Goal: Task Accomplishment & Management: Use online tool/utility

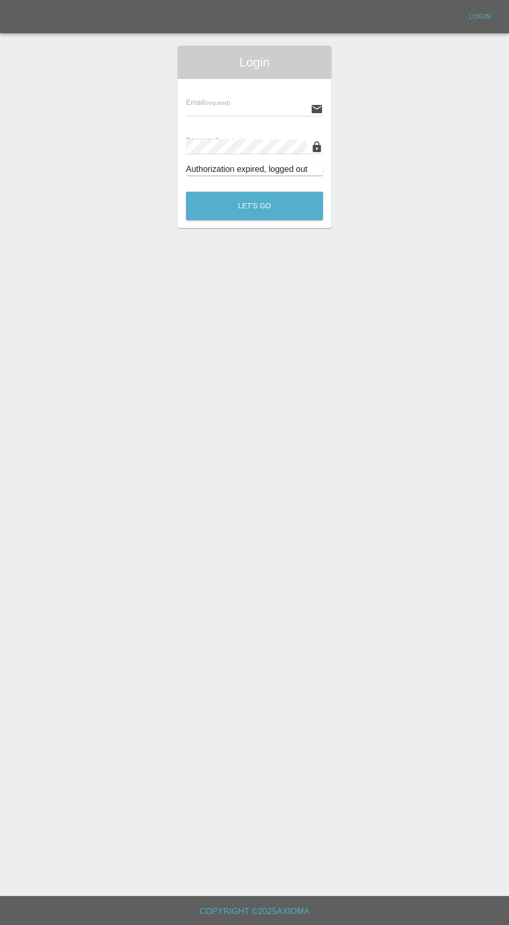
click at [231, 112] on input "text" at bounding box center [246, 108] width 120 height 15
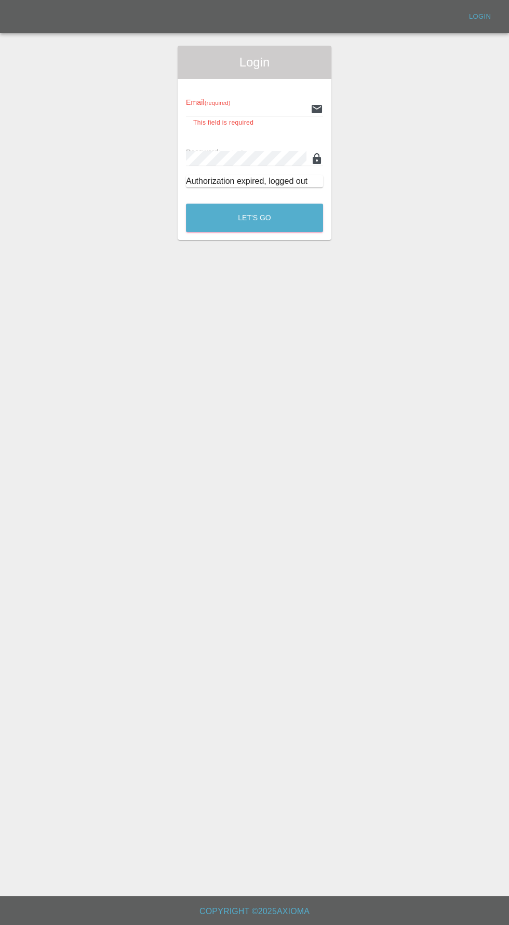
type input "info@darkknightbodyworks.co.uk"
click at [186, 204] on button "Let's Go" at bounding box center [254, 218] width 137 height 29
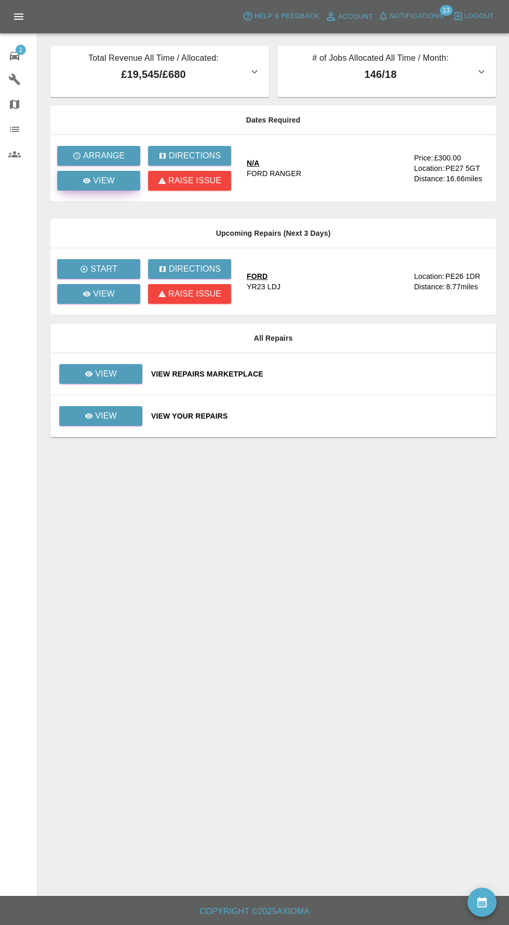
click at [103, 180] on p "View" at bounding box center [104, 180] width 22 height 12
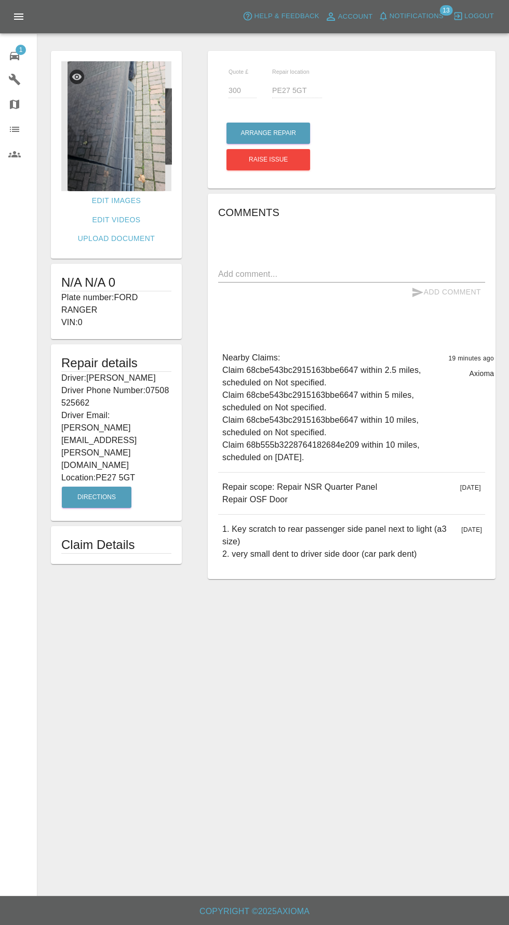
click at [121, 139] on img at bounding box center [116, 126] width 110 height 130
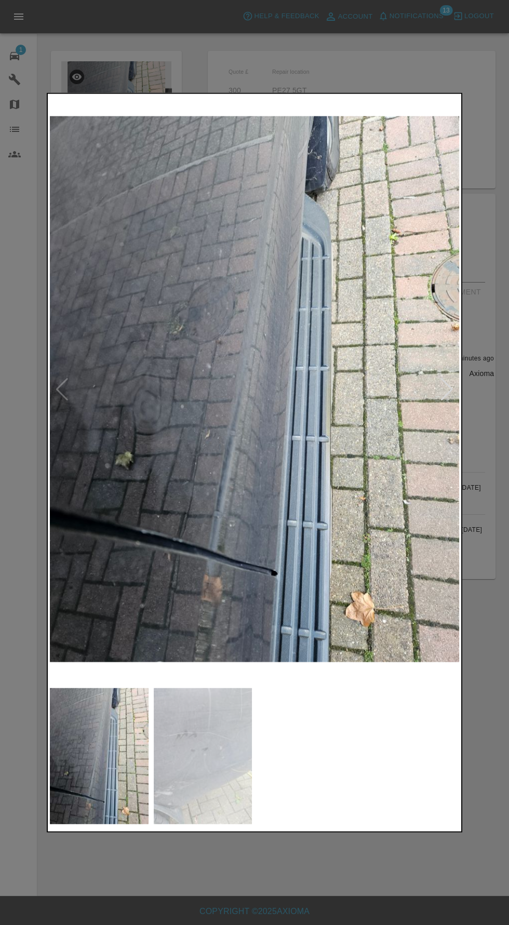
click at [231, 737] on img at bounding box center [203, 755] width 99 height 137
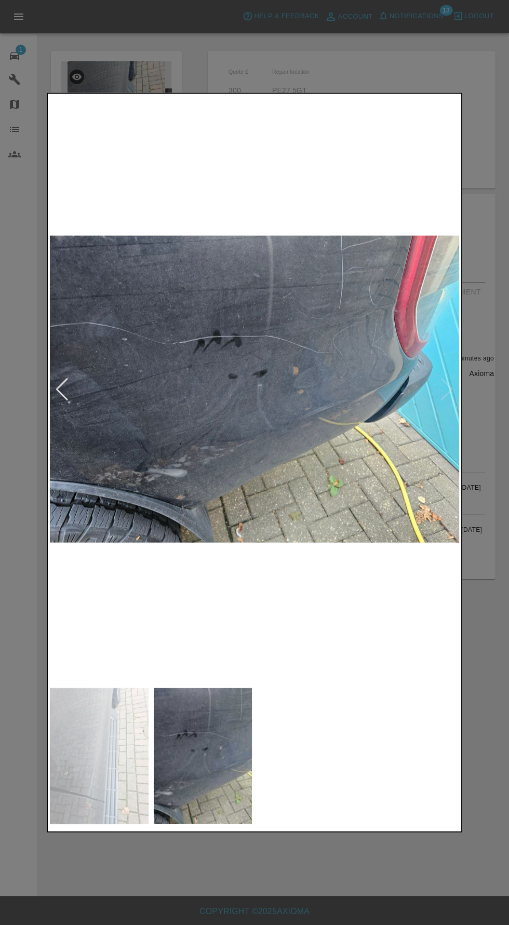
click at [106, 727] on img at bounding box center [99, 755] width 99 height 137
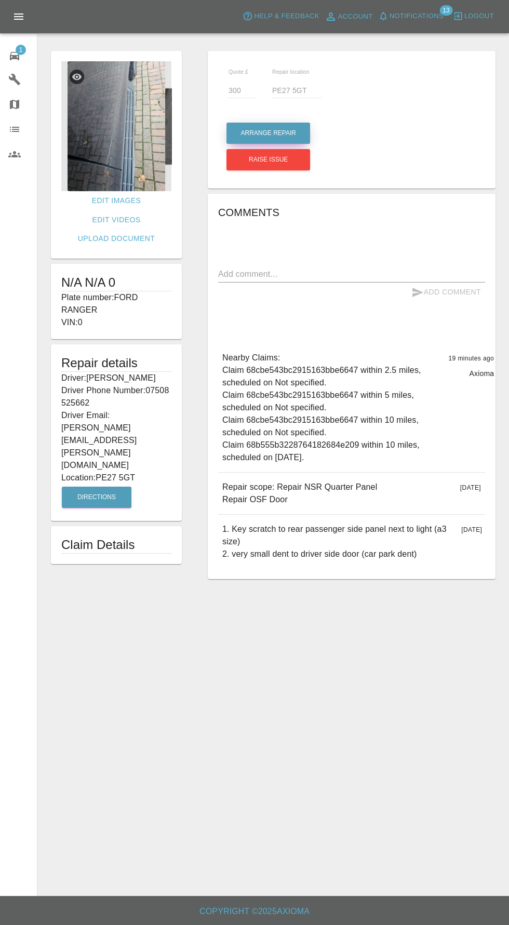
click at [266, 133] on button "Arrange Repair" at bounding box center [268, 133] width 84 height 21
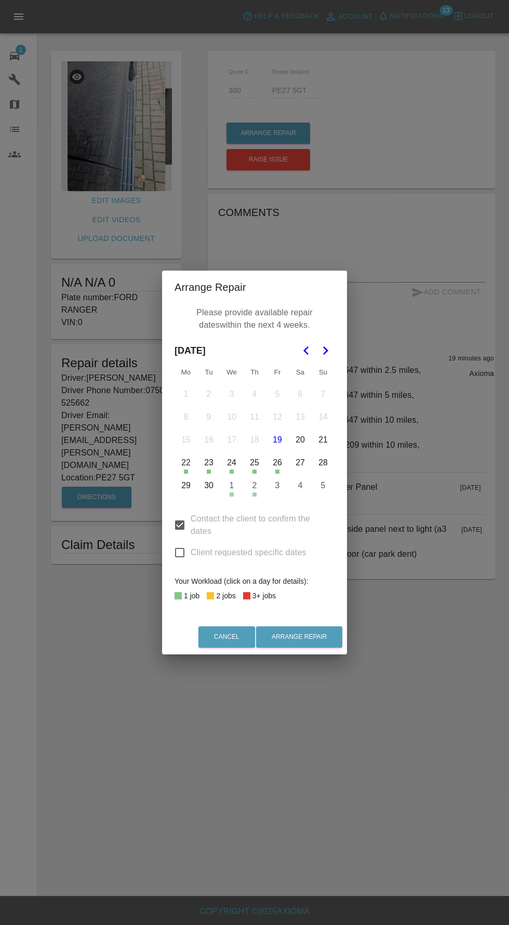
click at [277, 485] on button "3" at bounding box center [277, 485] width 22 height 22
click at [330, 350] on icon "Go to the Next Month" at bounding box center [325, 350] width 12 height 12
click at [209, 420] on button "7" at bounding box center [209, 417] width 22 height 22
click at [231, 416] on button "8" at bounding box center [232, 417] width 22 height 22
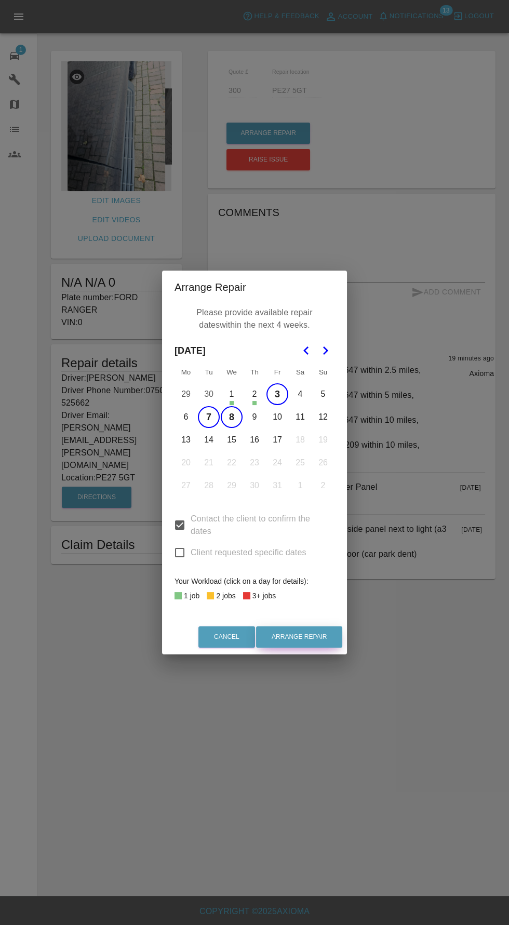
click at [331, 628] on button "Arrange Repair" at bounding box center [299, 636] width 86 height 21
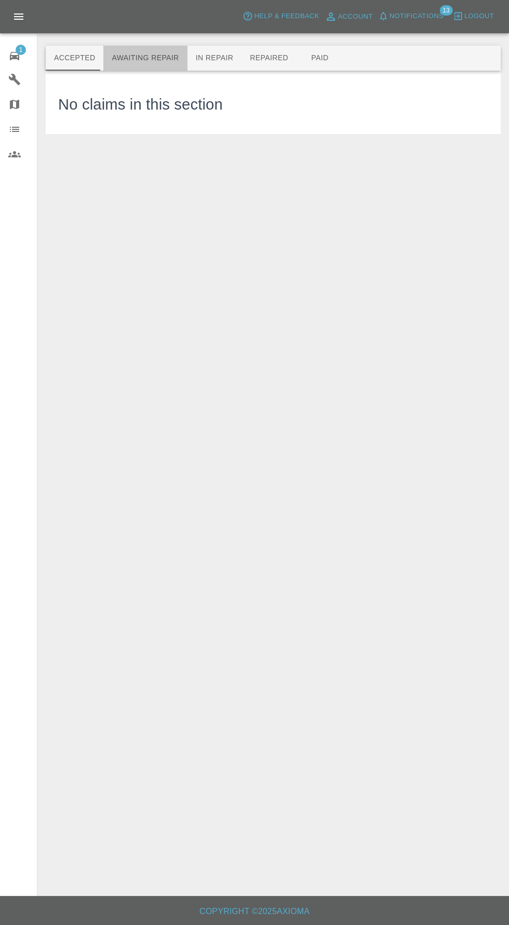
click at [147, 58] on button "Awaiting Repair" at bounding box center [145, 58] width 84 height 25
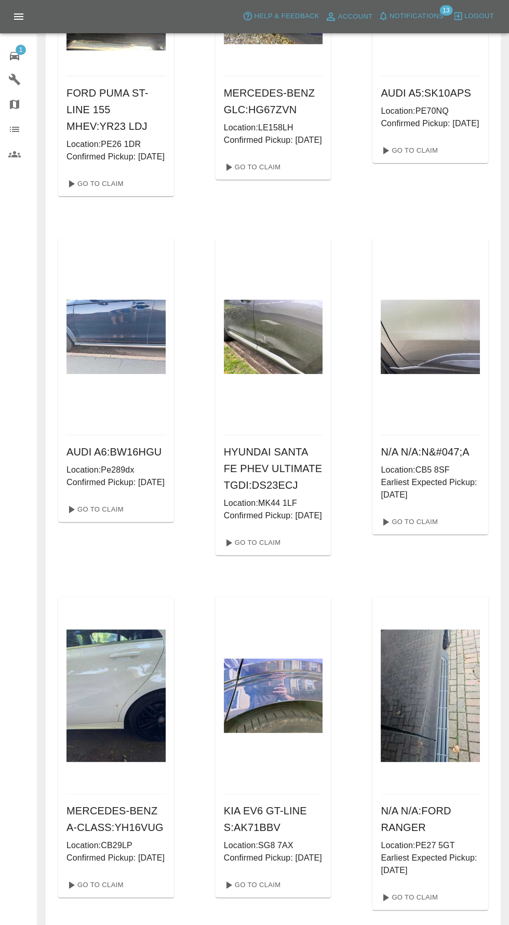
scroll to position [213, 0]
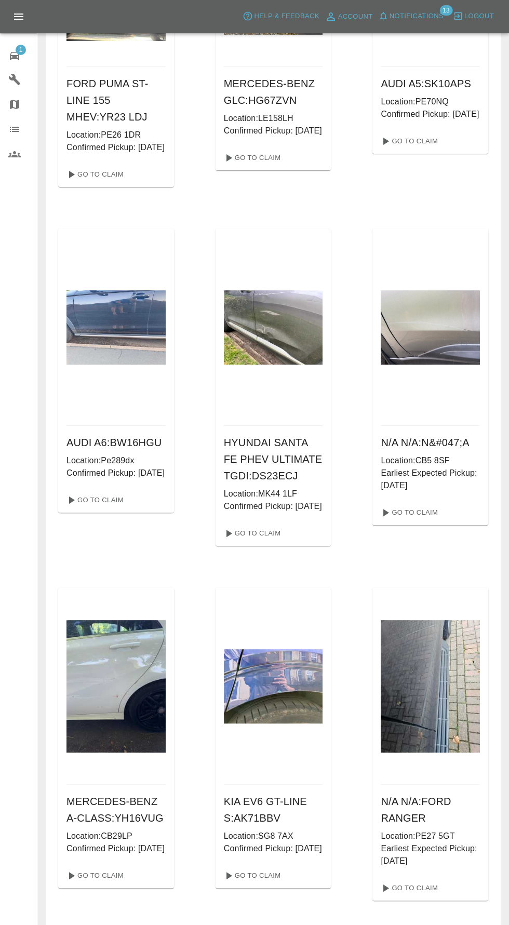
click at [22, 55] on div "1" at bounding box center [22, 54] width 29 height 15
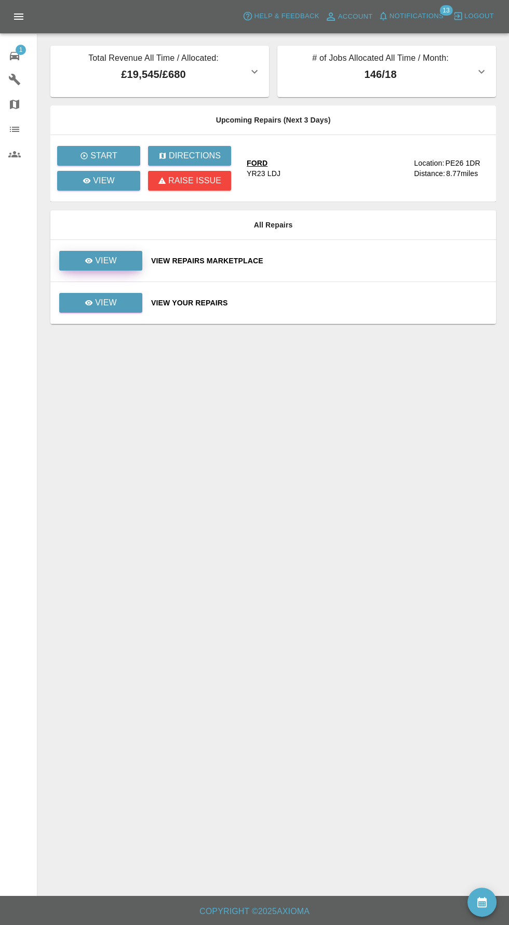
click at [92, 263] on icon at bounding box center [89, 260] width 8 height 8
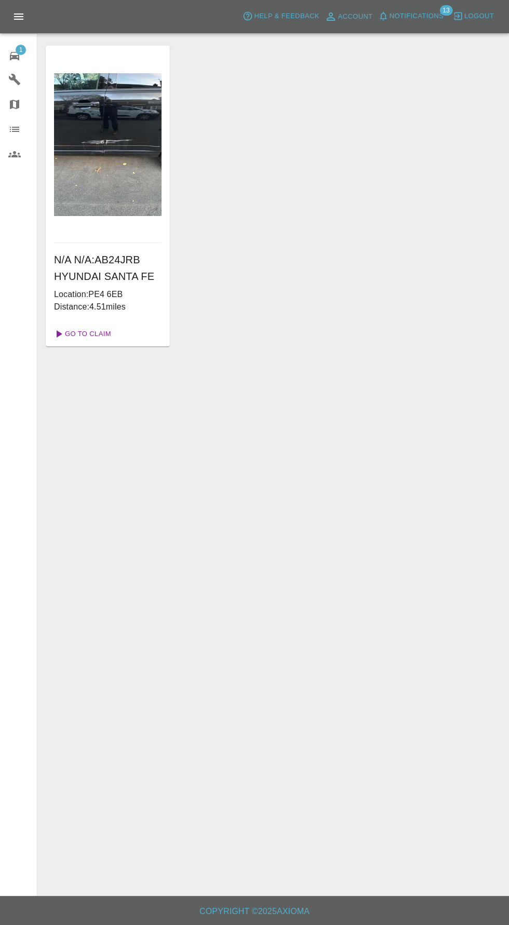
click at [84, 333] on link "Go To Claim" at bounding box center [82, 333] width 64 height 17
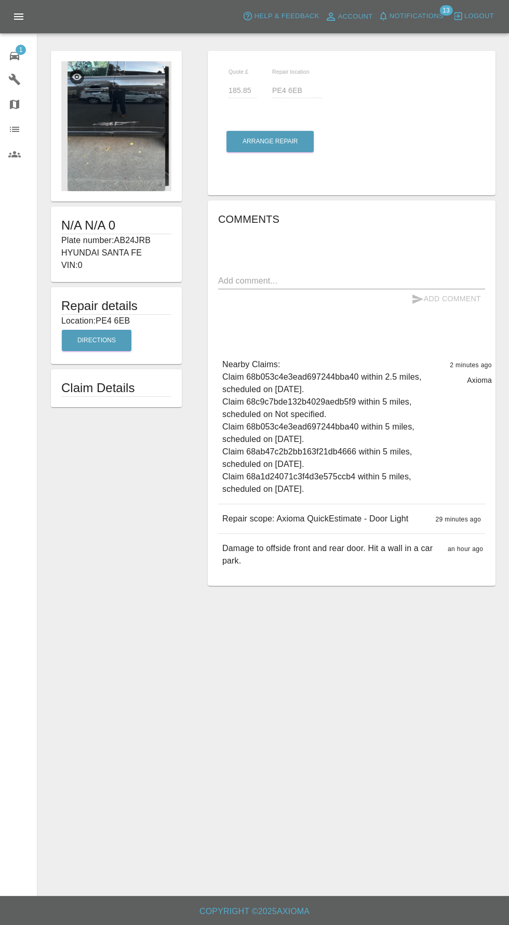
click at [77, 141] on img at bounding box center [116, 126] width 110 height 130
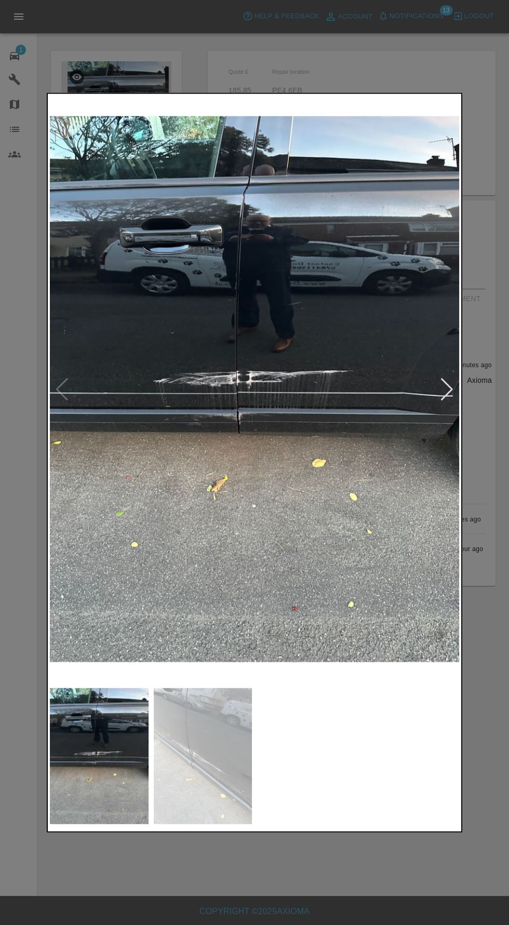
click at [440, 391] on div at bounding box center [447, 388] width 14 height 23
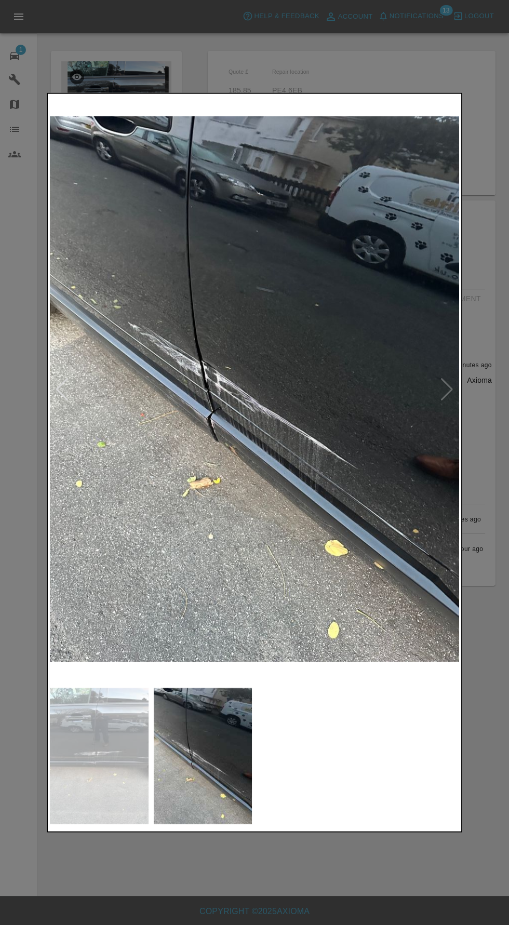
click at [148, 899] on div at bounding box center [254, 462] width 509 height 925
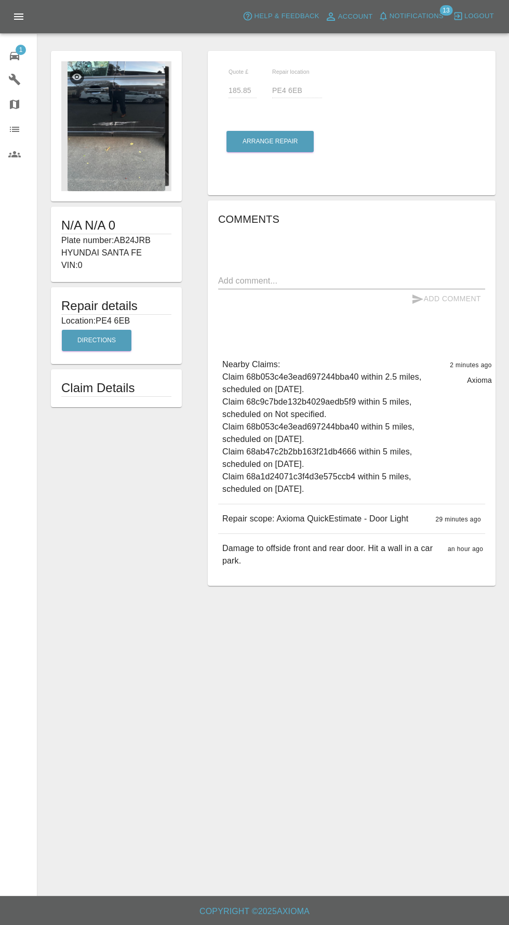
click at [111, 132] on img at bounding box center [116, 126] width 110 height 130
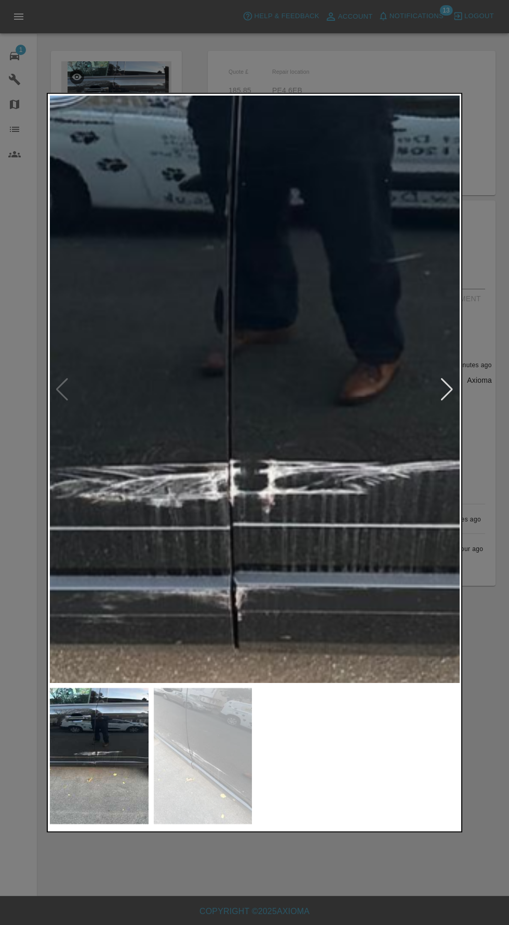
click at [446, 389] on div at bounding box center [447, 388] width 14 height 23
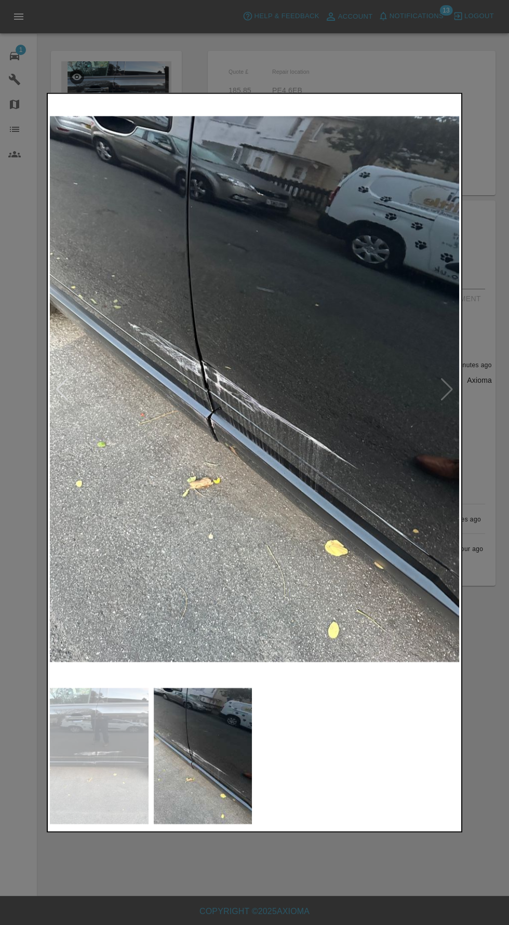
click at [18, 53] on div at bounding box center [254, 462] width 509 height 925
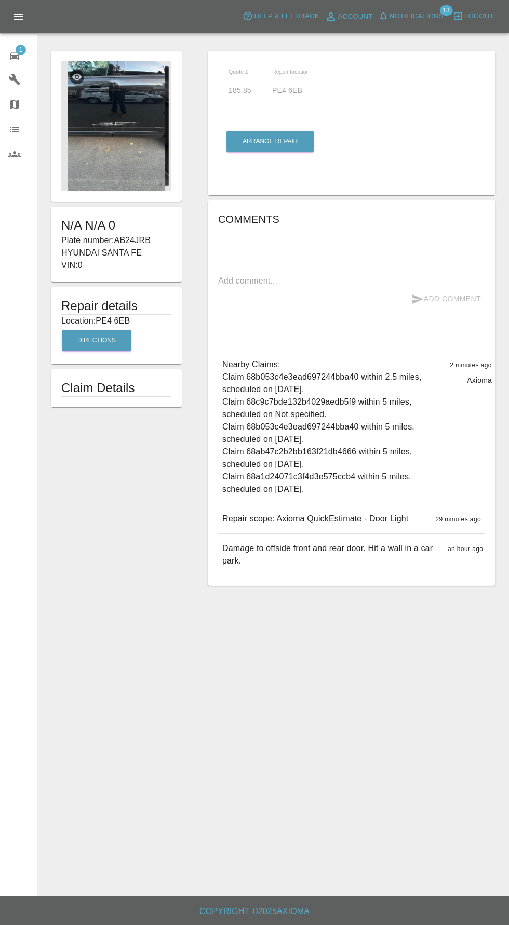
click at [15, 56] on icon at bounding box center [14, 56] width 9 height 8
